Goal: Communication & Community: Share content

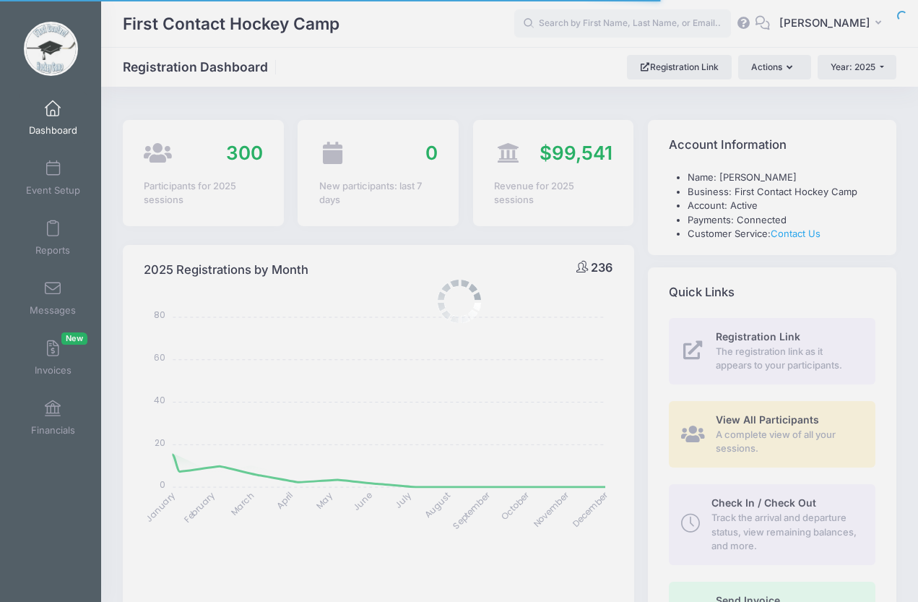
select select
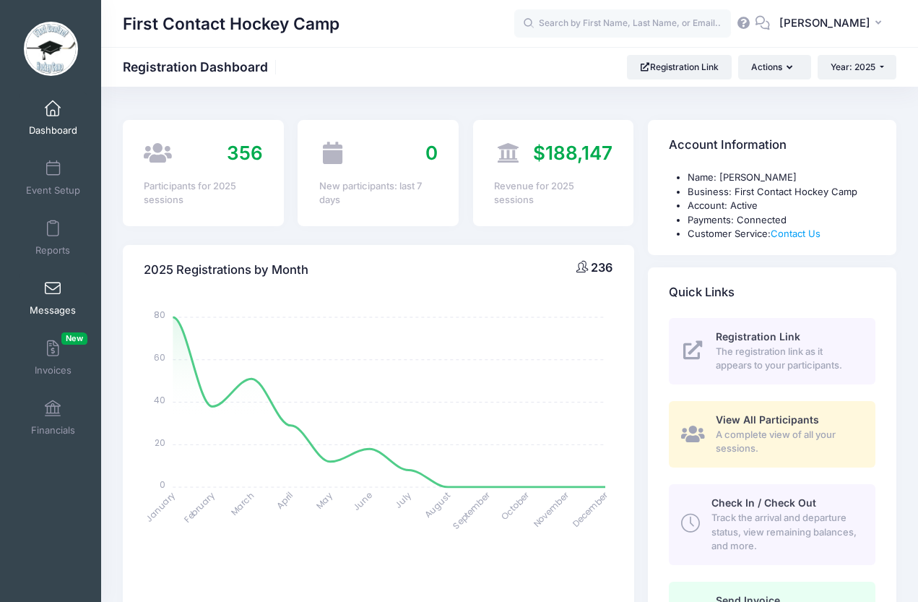
click at [53, 287] on span at bounding box center [53, 289] width 0 height 16
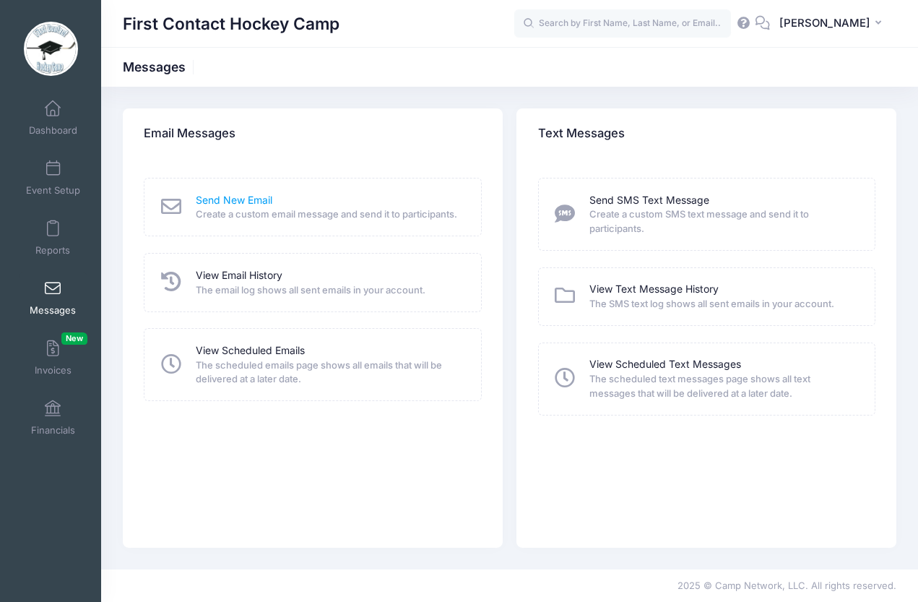
click at [212, 197] on link "Send New Email" at bounding box center [234, 200] width 77 height 15
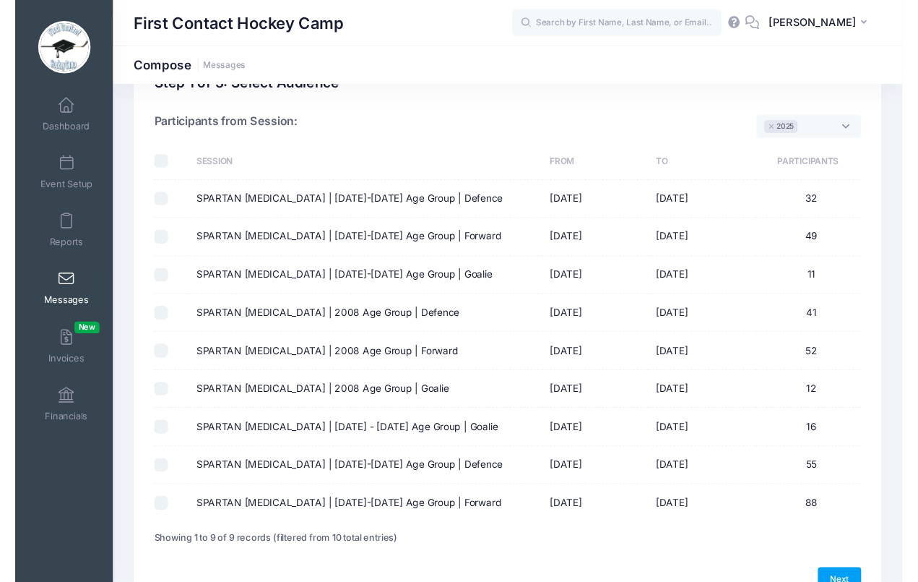
scroll to position [52, 0]
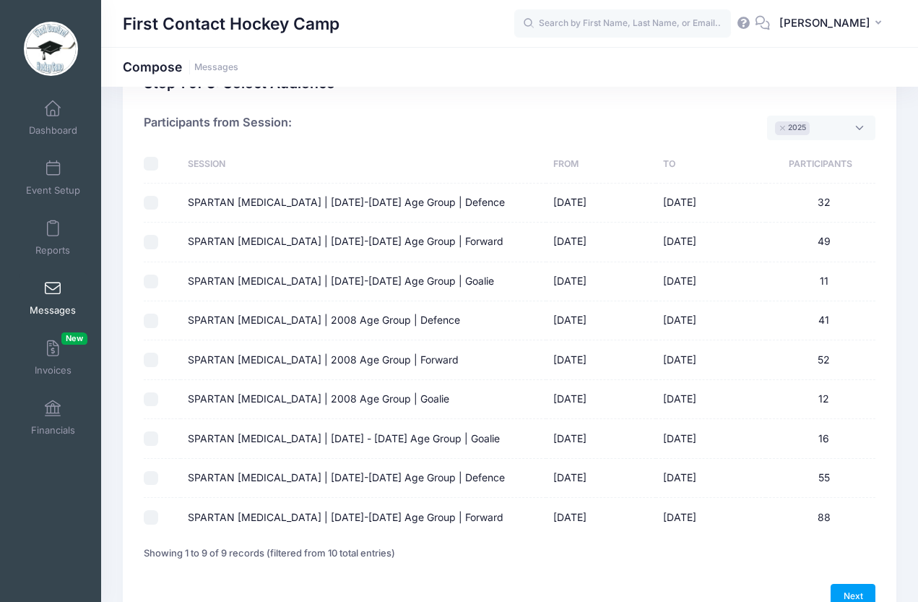
click at [150, 512] on input "SPARTAN [MEDICAL_DATA] | [DATE]-[DATE] Age Group | Forward" at bounding box center [151, 517] width 14 height 14
checkbox input "true"
click at [147, 477] on input "SPARTAN [MEDICAL_DATA] | [DATE]-[DATE] Age Group | Defence" at bounding box center [151, 478] width 14 height 14
checkbox input "true"
click at [151, 431] on input "SPARTAN SHOOTOUT | 2009 - 2010 Age Group | Goalie" at bounding box center [151, 438] width 14 height 14
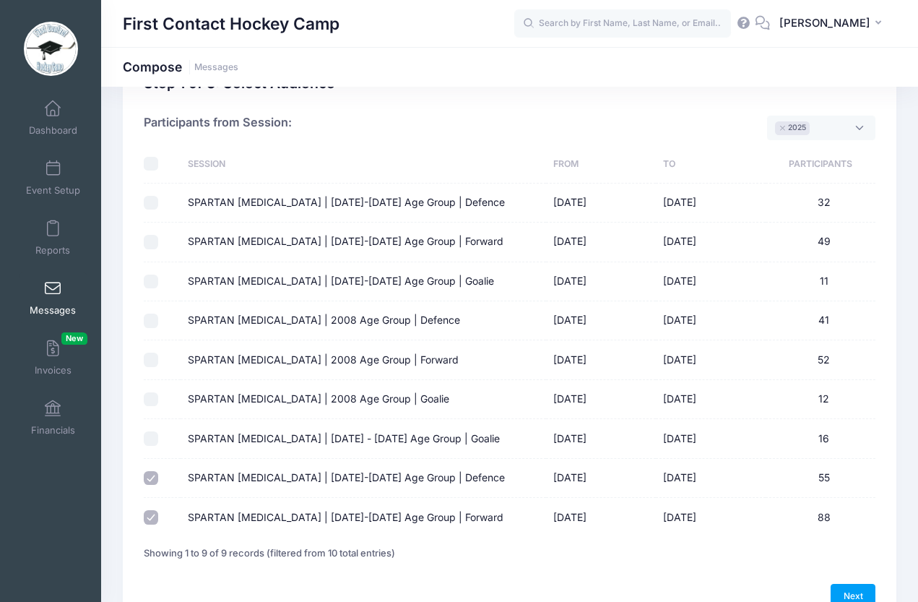
checkbox input "true"
